Goal: Information Seeking & Learning: Check status

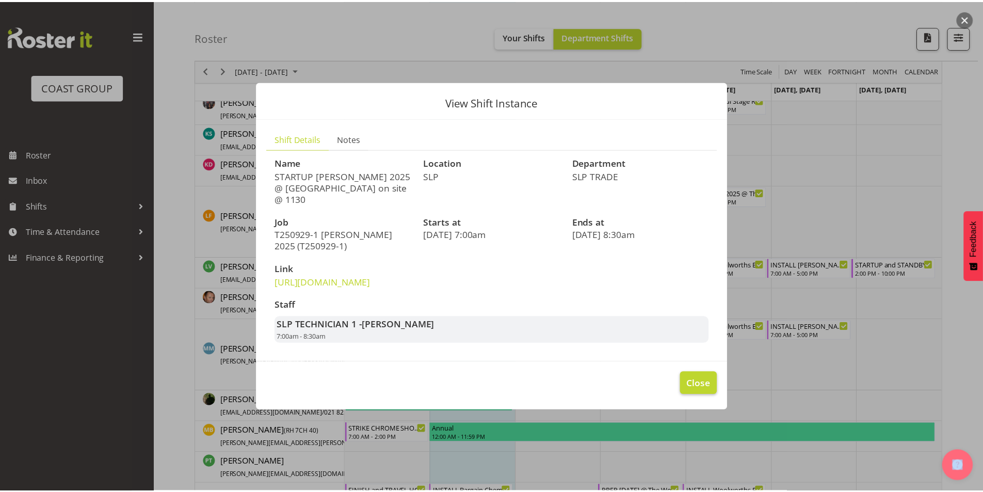
scroll to position [413, 0]
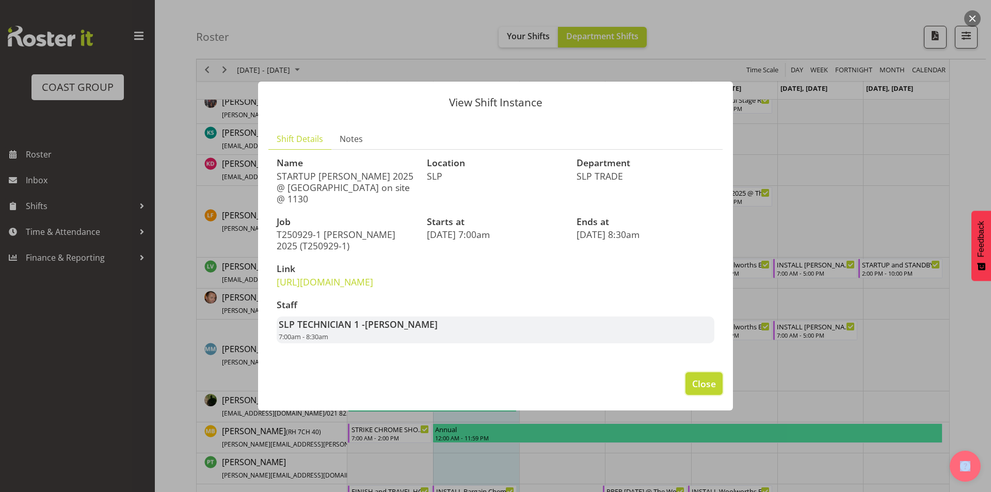
click at [707, 390] on span "Close" at bounding box center [704, 383] width 24 height 13
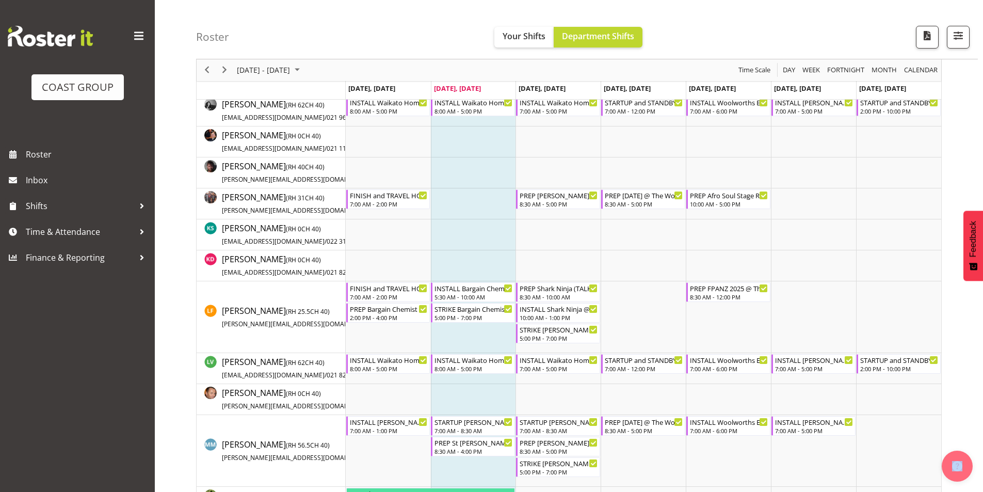
scroll to position [310, 0]
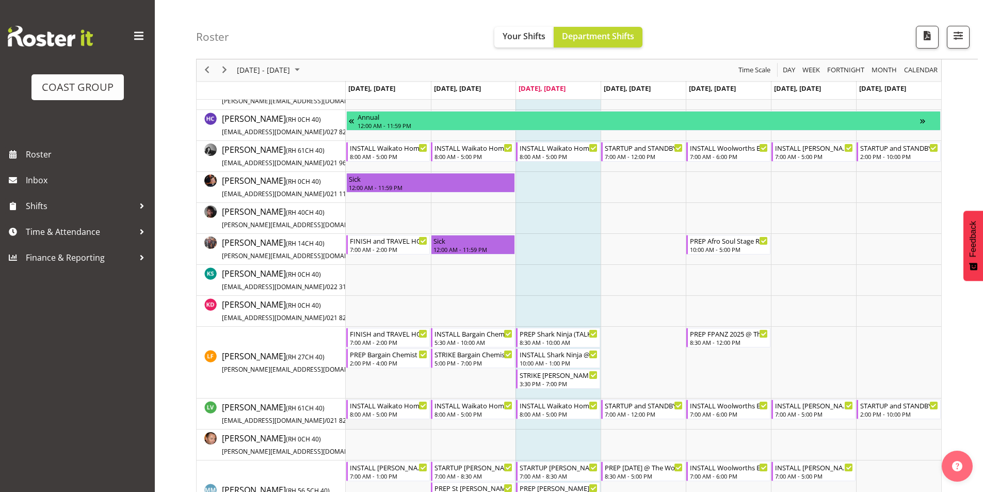
scroll to position [258, 0]
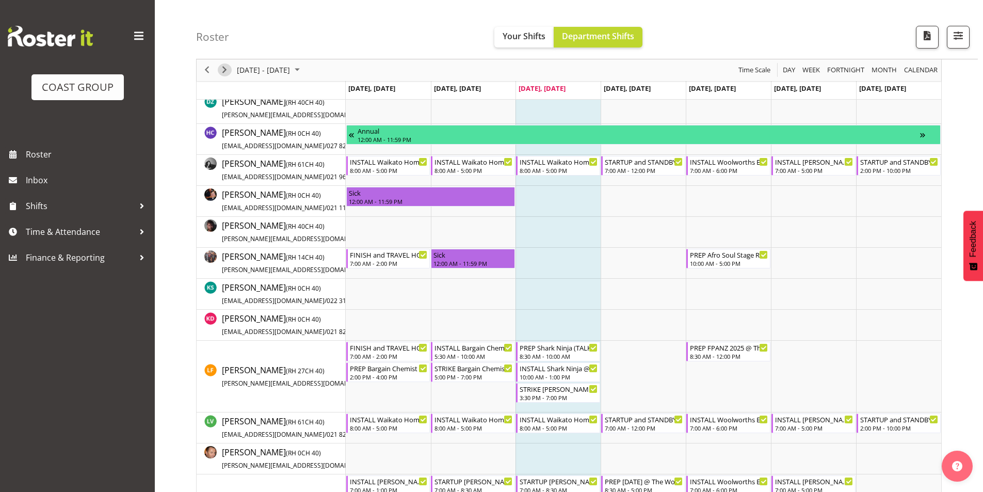
click at [228, 64] on span "Next" at bounding box center [224, 70] width 12 height 13
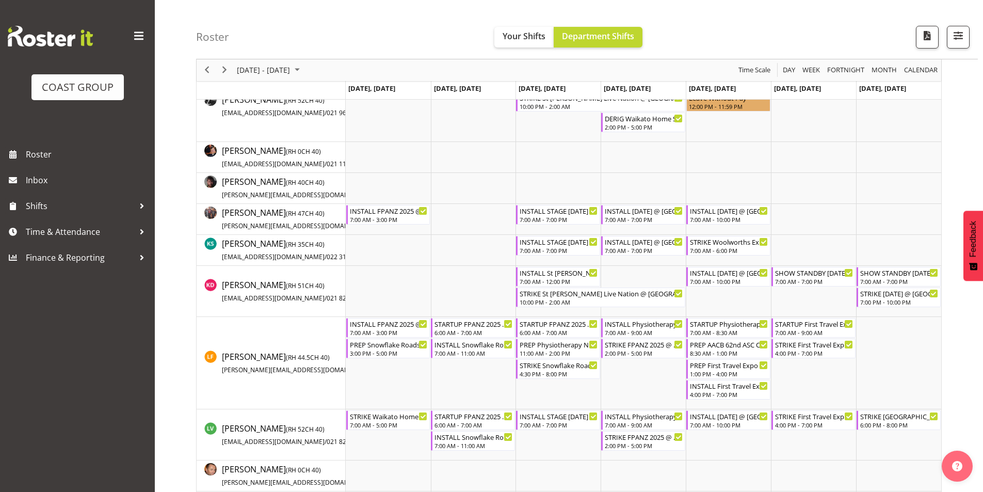
scroll to position [433, 0]
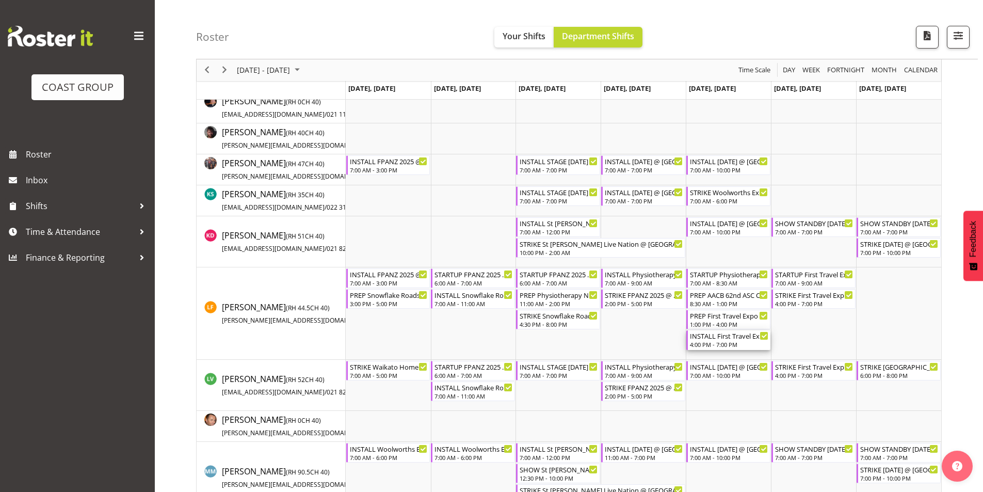
click at [715, 340] on div "INSTALL First Travel Expo 2025 @ Grand Millenium On Site @ 1700" at bounding box center [729, 335] width 78 height 10
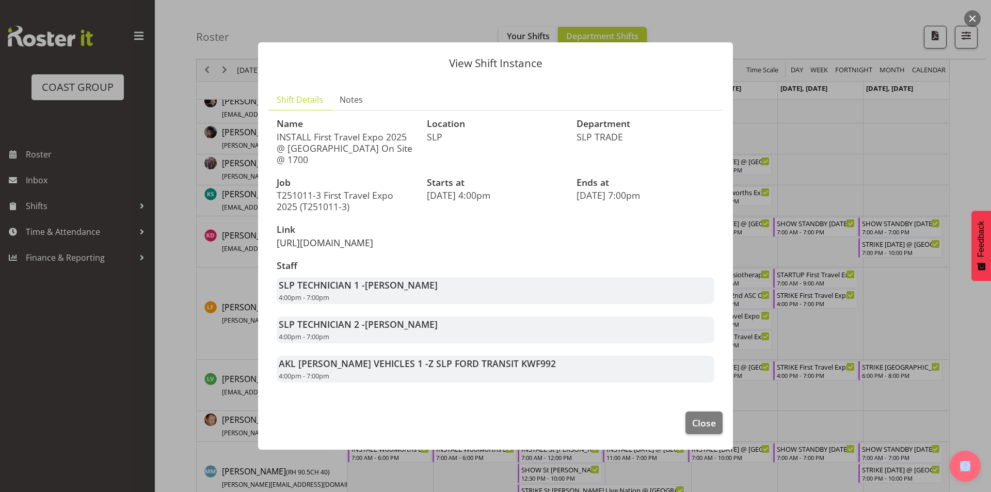
click at [335, 249] on link "https://drive.google.com/drive/folders/1PwbJqYe5y39xgv1VL7JqHVxjxMb7U6GB" at bounding box center [325, 242] width 96 height 12
click at [700, 429] on span "Close" at bounding box center [704, 422] width 24 height 13
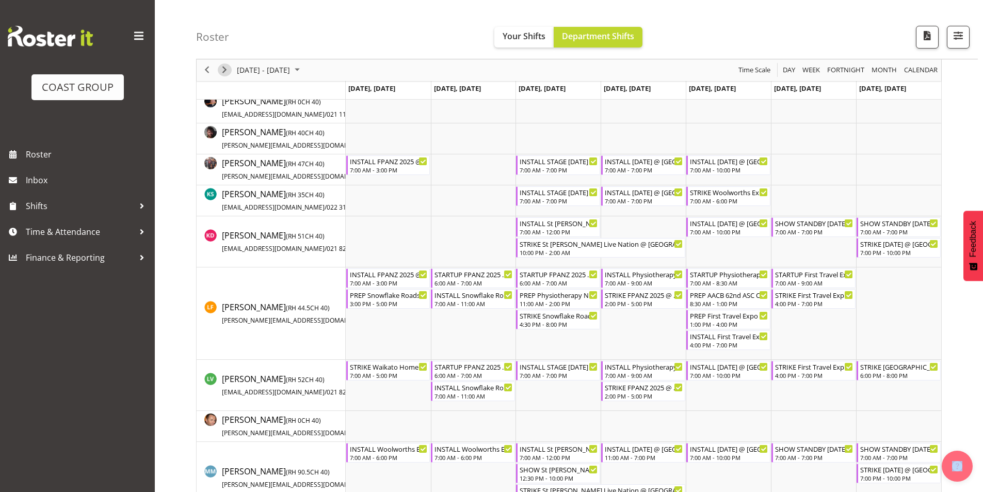
click at [225, 69] on span "Next" at bounding box center [224, 70] width 12 height 13
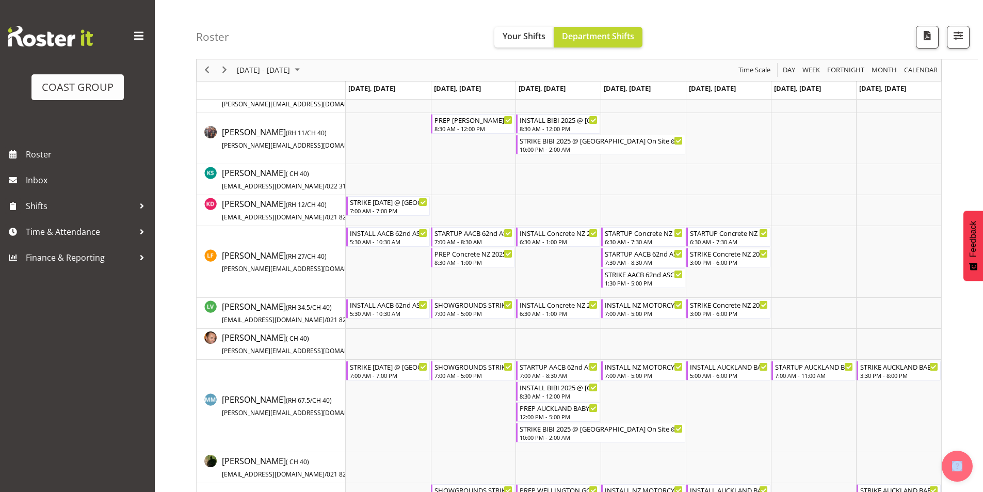
scroll to position [493, 0]
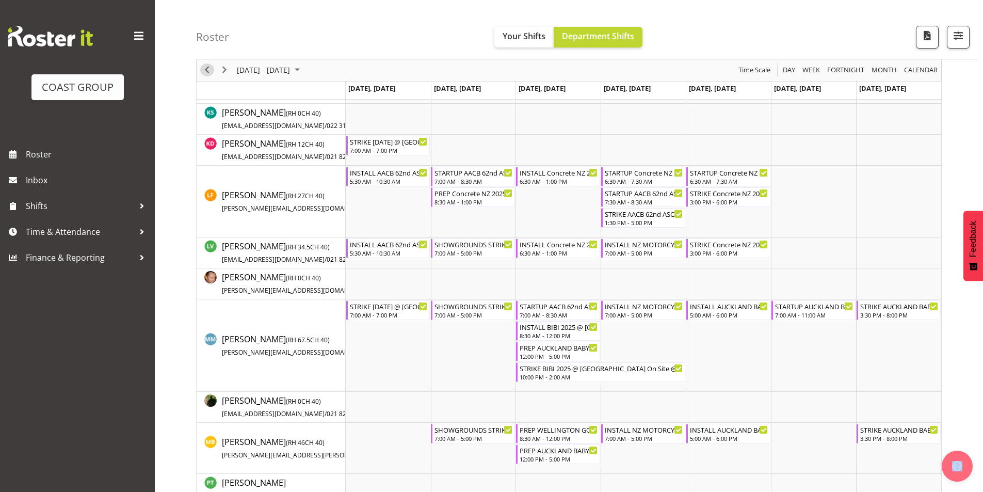
click at [206, 71] on span "Previous" at bounding box center [207, 70] width 12 height 13
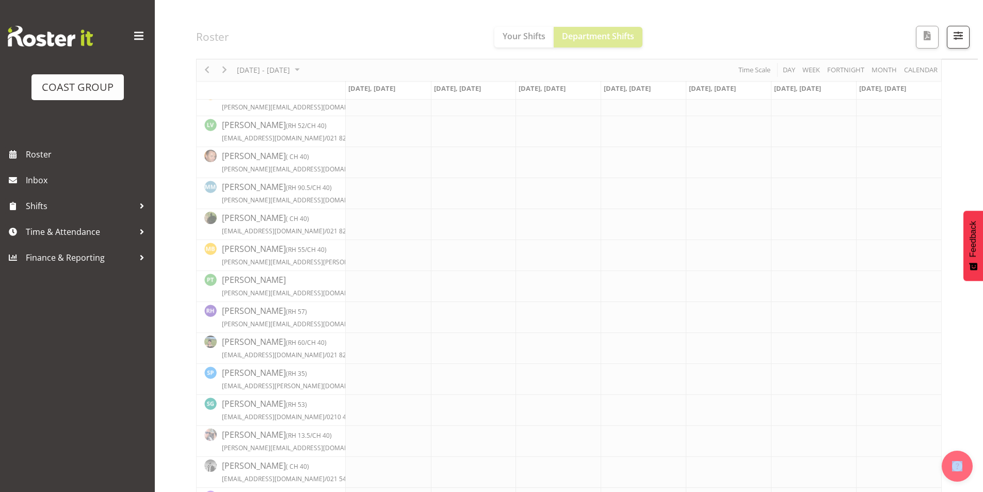
scroll to position [595, 0]
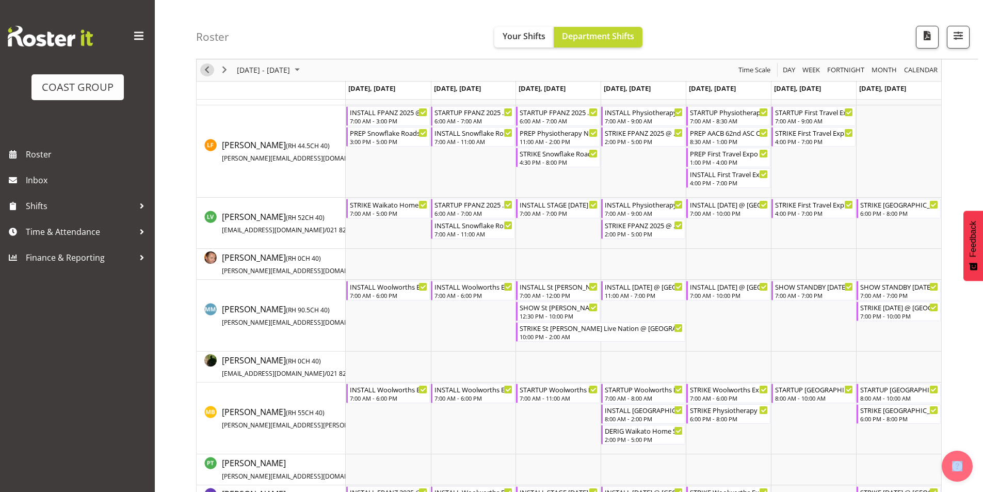
click at [206, 70] on span "Previous" at bounding box center [207, 70] width 12 height 13
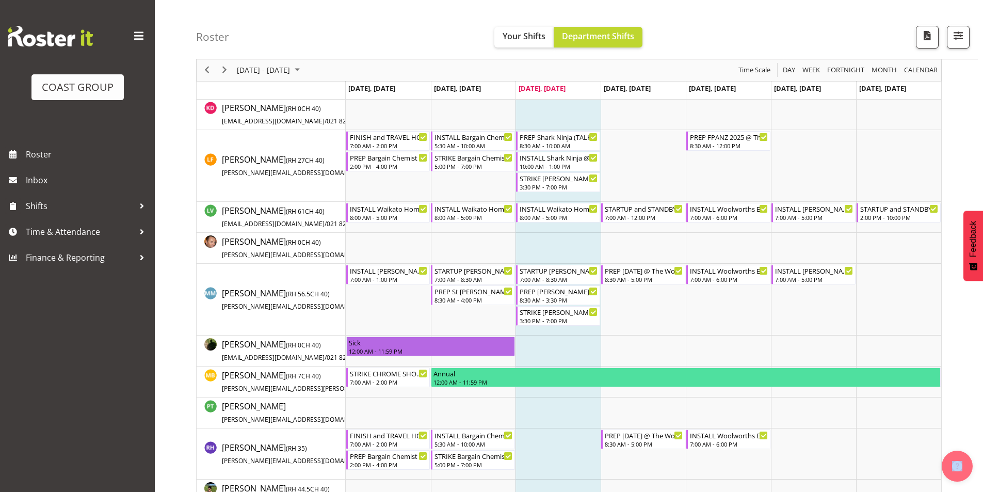
scroll to position [460, 0]
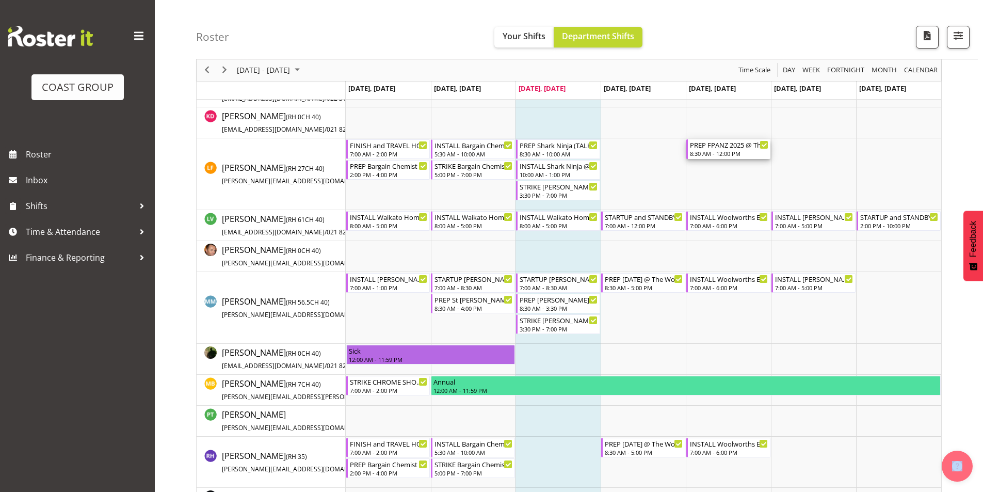
click at [705, 149] on div "PREP FPANZ 2025 @ The Workshop" at bounding box center [729, 144] width 78 height 10
click at [0, 0] on div at bounding box center [0, 0] width 0 height 0
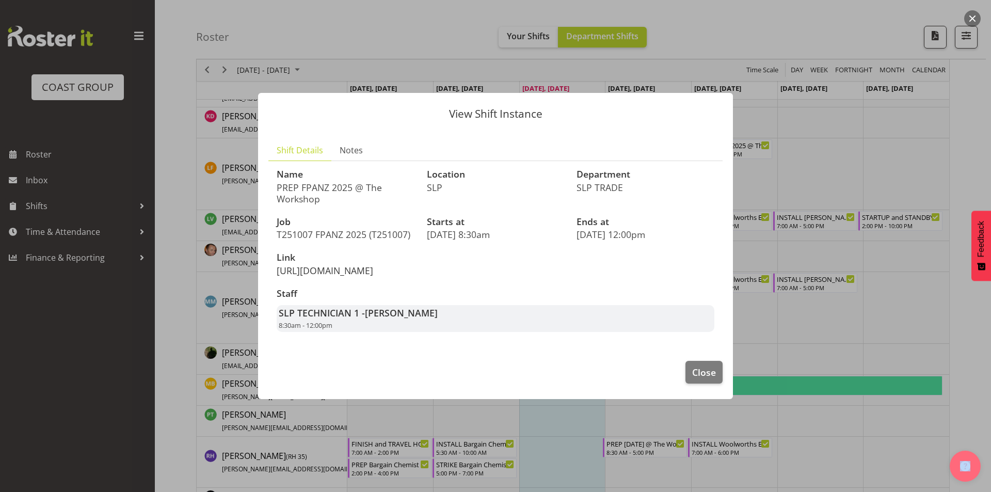
click at [323, 267] on link "https://drive.google.com/drive/folders/14sV61qJgLJ2qoRhi0yCmMQNcJExxtU54" at bounding box center [325, 270] width 96 height 12
click at [690, 383] on button "Close" at bounding box center [703, 372] width 37 height 23
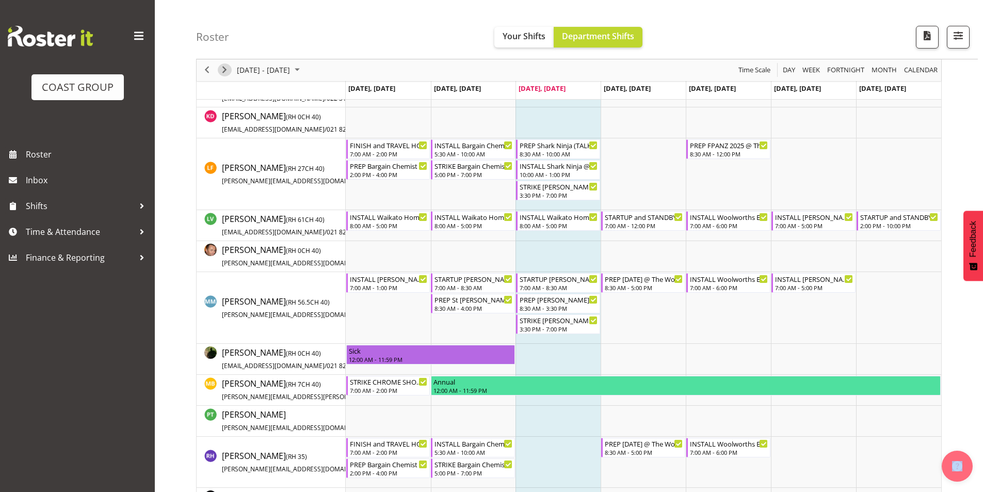
click at [229, 68] on span "Next" at bounding box center [224, 70] width 12 height 13
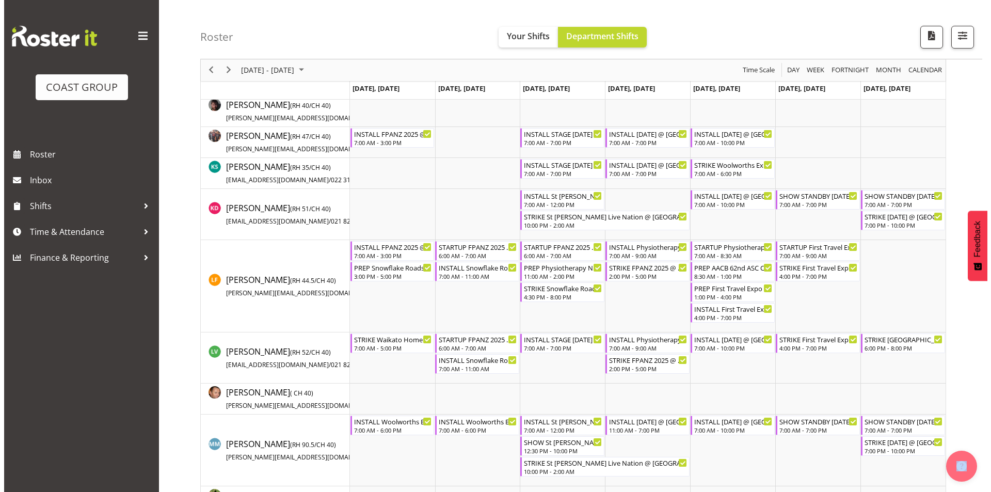
scroll to position [562, 0]
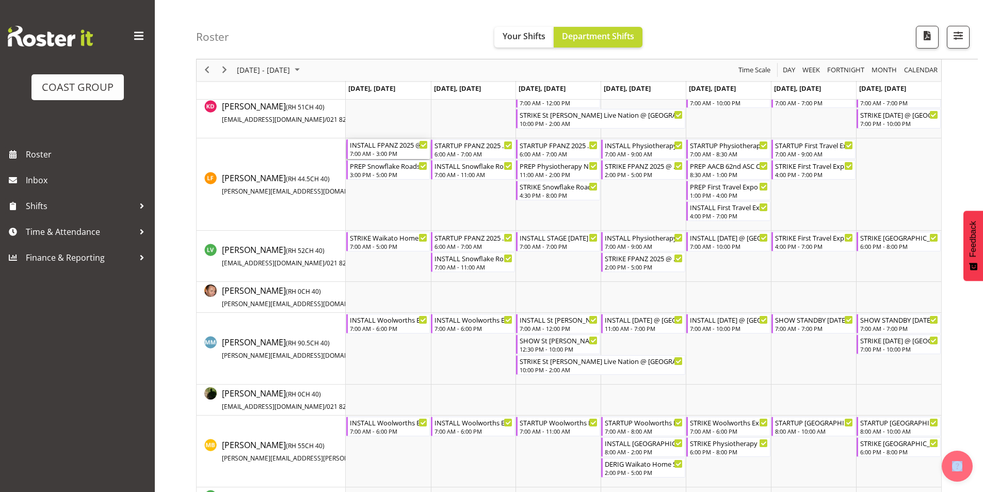
click at [383, 152] on div "7:00 AM - 3:00 PM" at bounding box center [389, 153] width 78 height 8
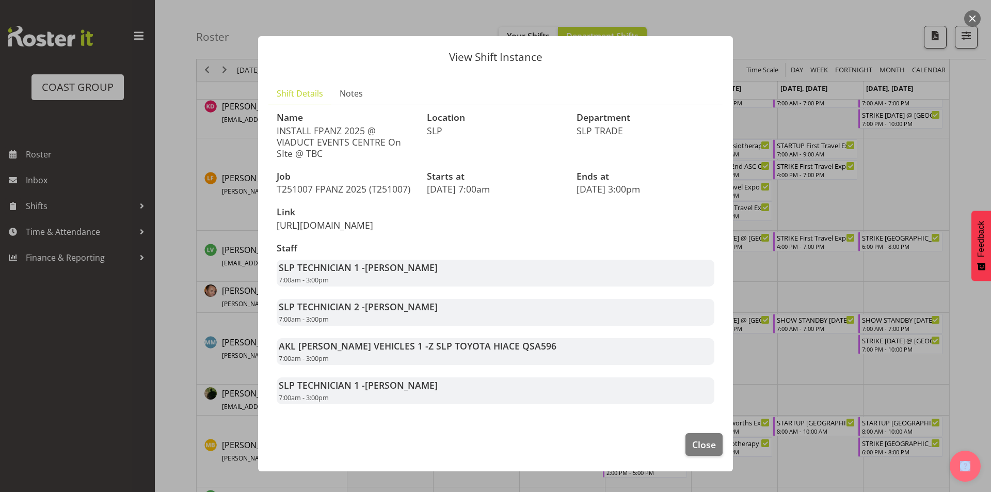
click at [354, 231] on link "https://drive.google.com/drive/folders/14sV61qJgLJ2qoRhi0yCmMQNcJExxtU54" at bounding box center [325, 225] width 96 height 12
